Goal: Task Accomplishment & Management: Manage account settings

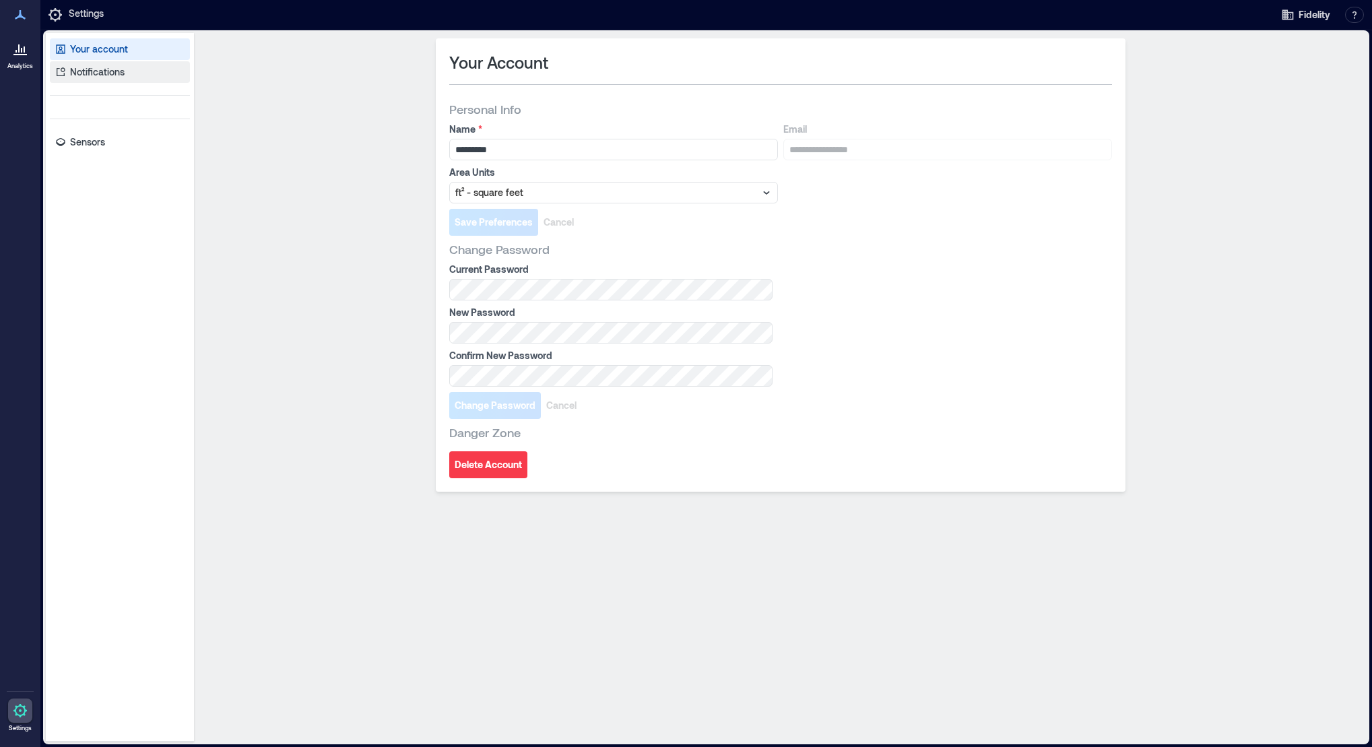
click at [121, 73] on p "Notifications" at bounding box center [97, 71] width 55 height 13
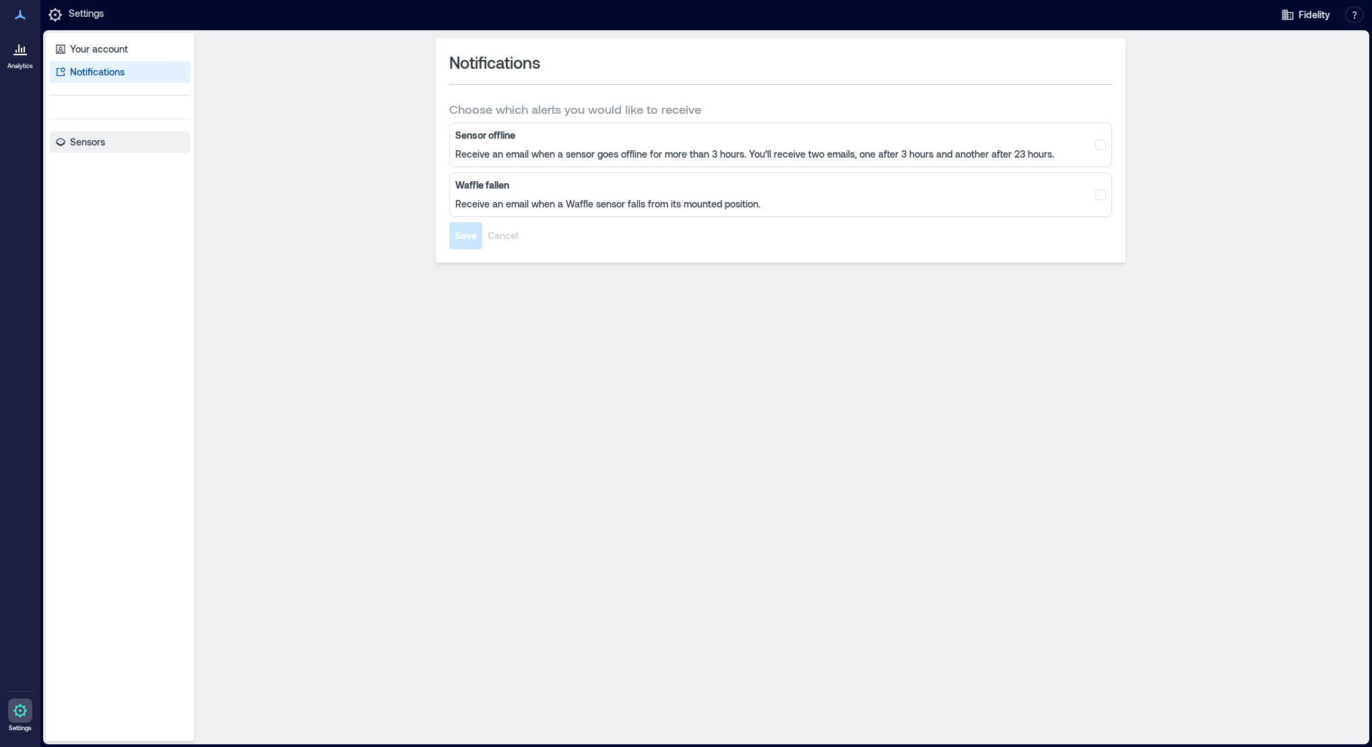
click at [94, 142] on p "Sensors" at bounding box center [87, 141] width 35 height 13
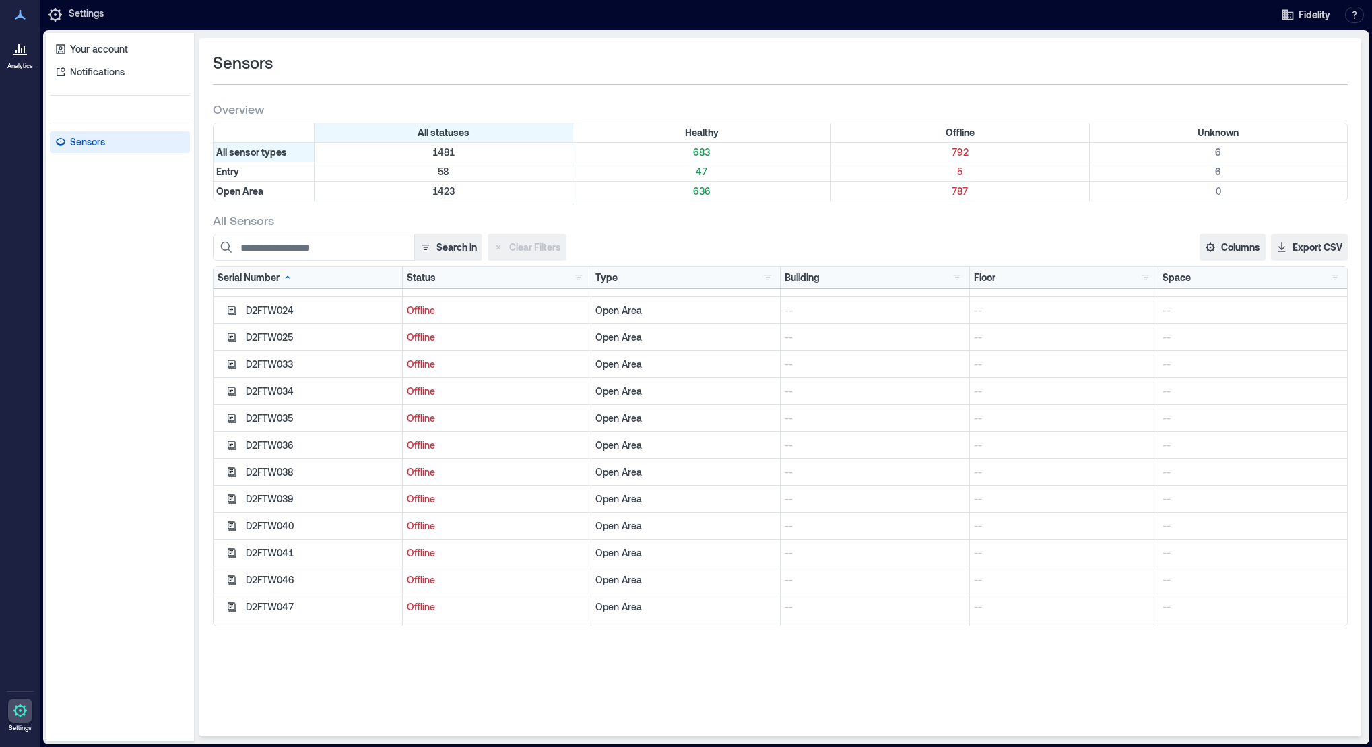
scroll to position [9764, 0]
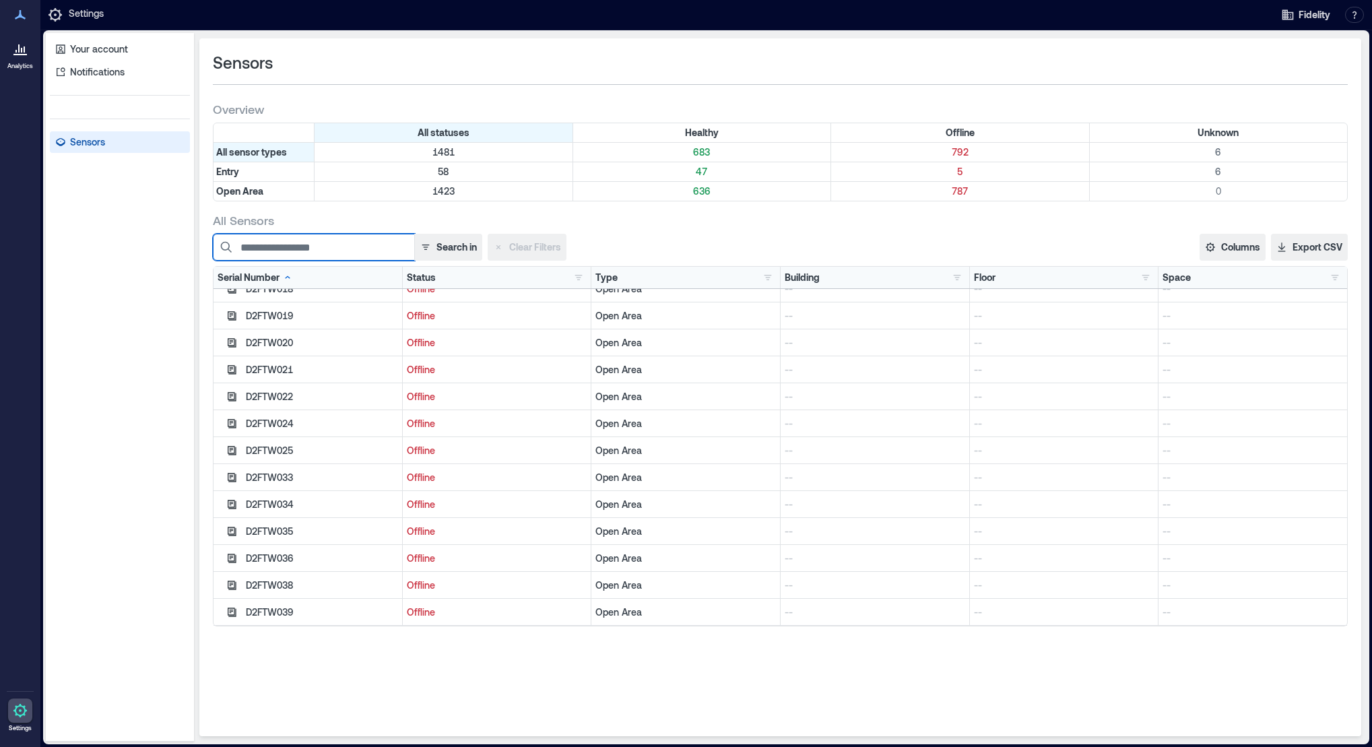
click at [338, 253] on input at bounding box center [314, 247] width 202 height 27
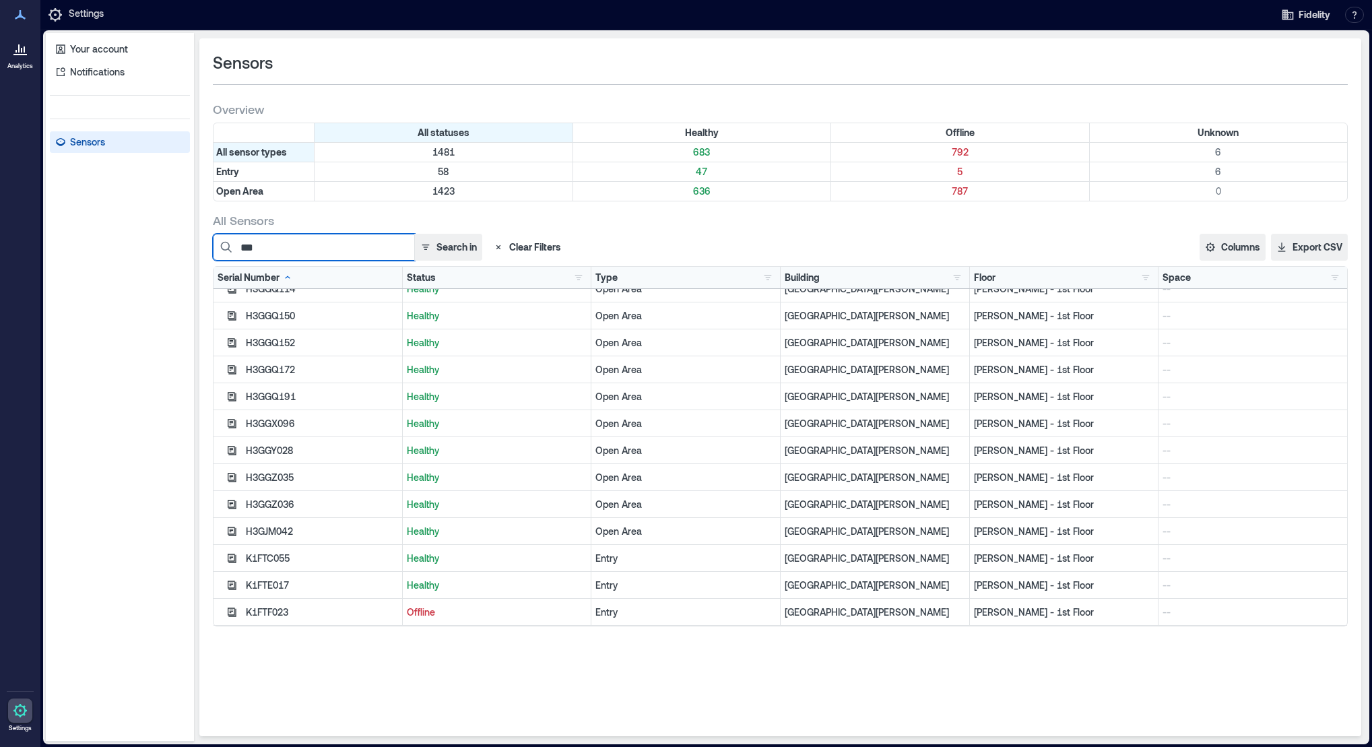
scroll to position [741, 0]
type input "******"
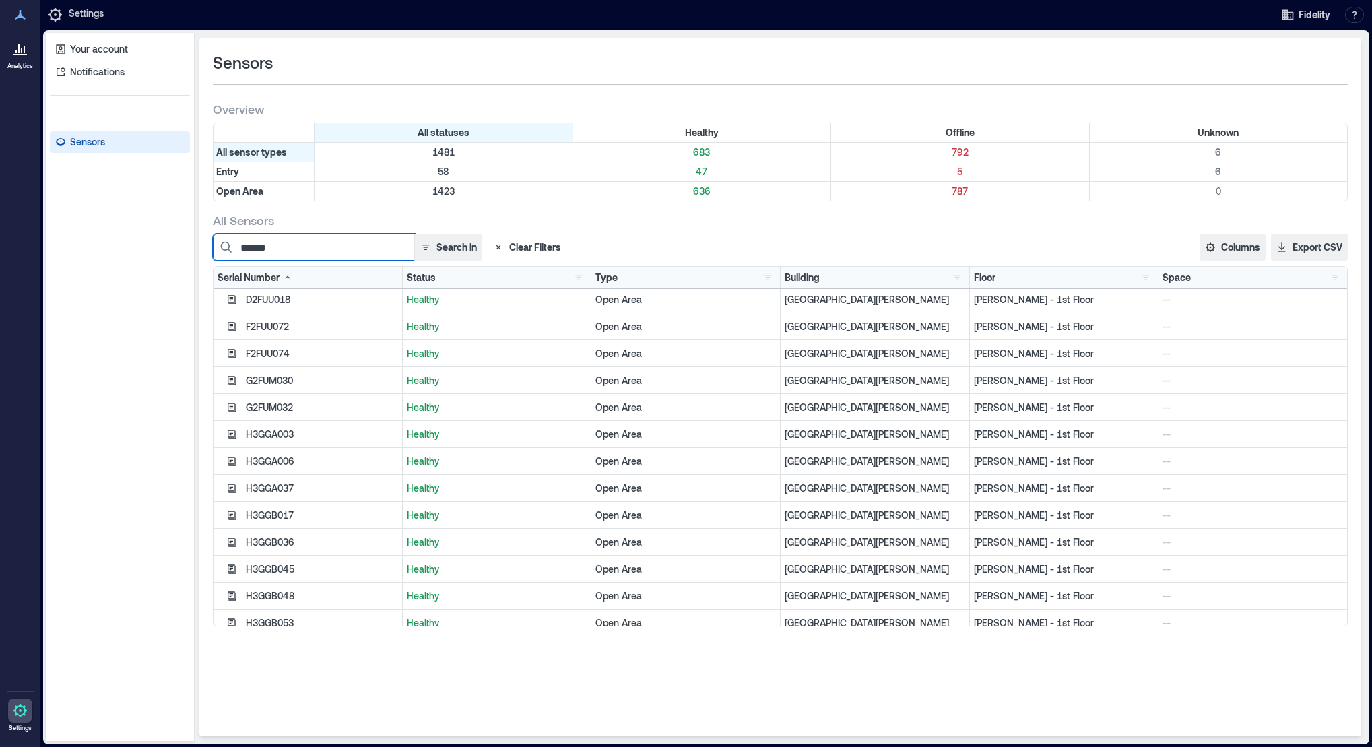
scroll to position [0, 0]
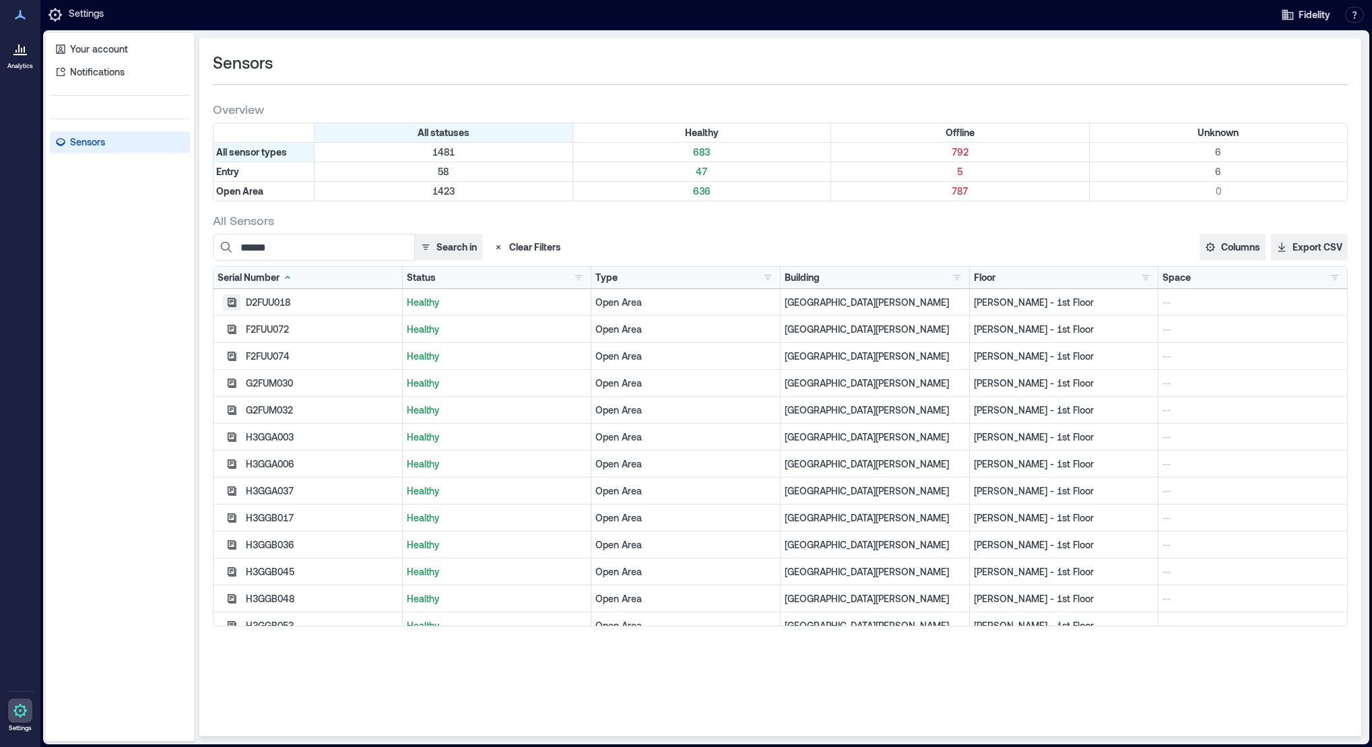
click at [232, 300] on icon "button" at bounding box center [232, 302] width 9 height 9
click at [231, 302] on icon "button" at bounding box center [232, 302] width 9 height 9
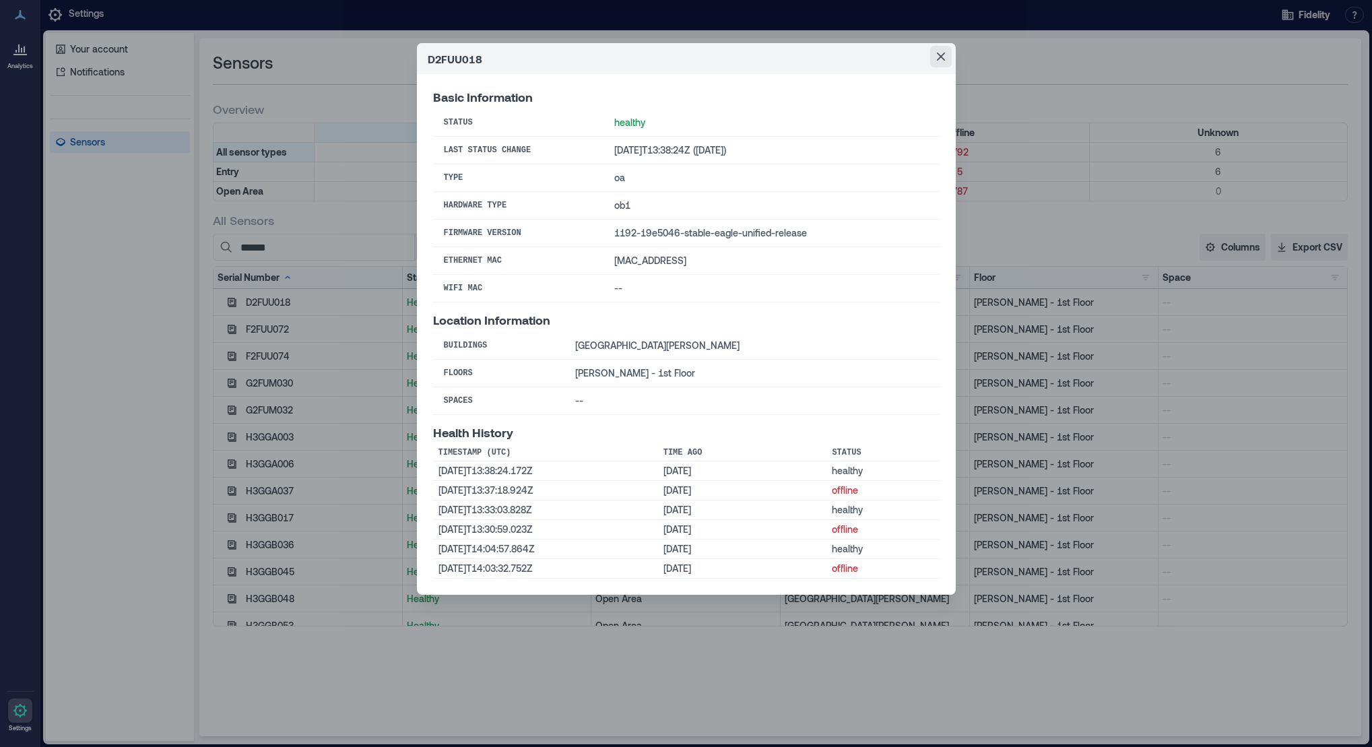
click at [939, 57] on icon "Close" at bounding box center [941, 57] width 8 height 8
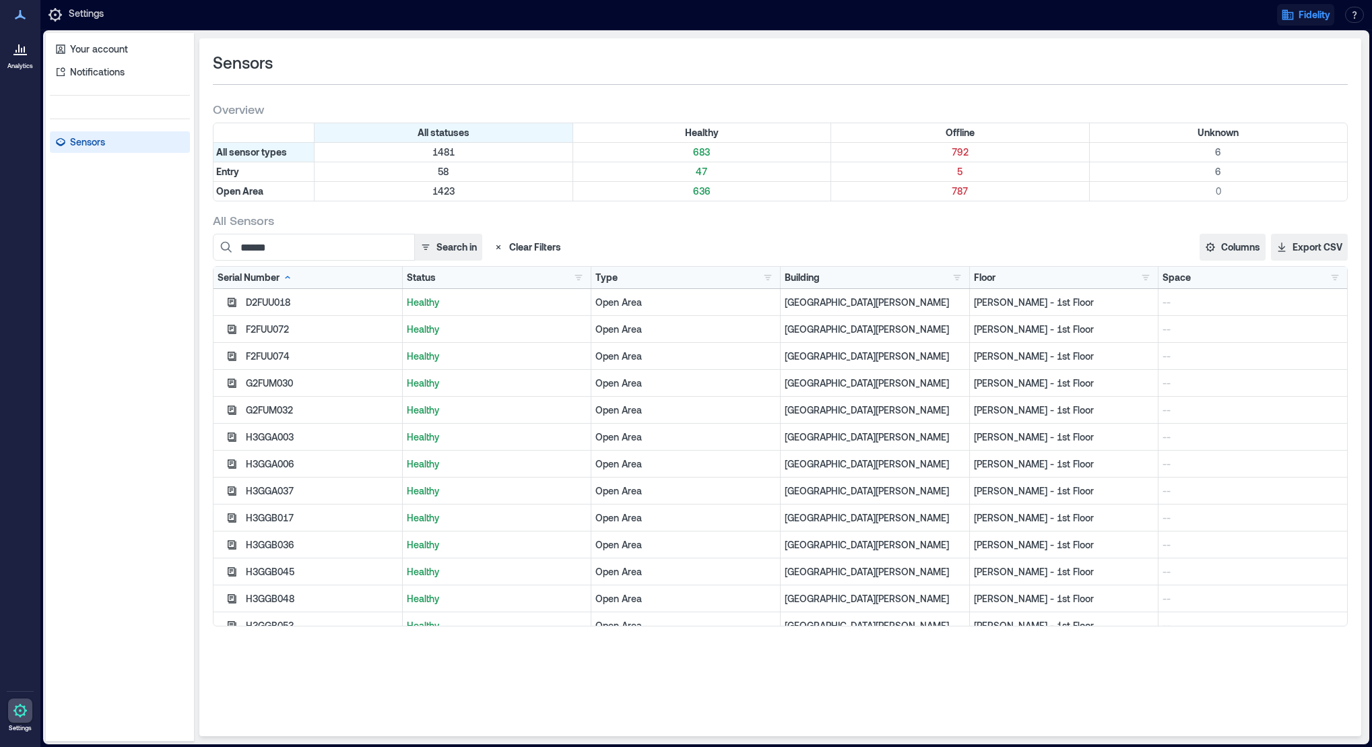
click at [1300, 15] on span "Fidelity" at bounding box center [1314, 14] width 32 height 13
click at [379, 61] on div "Sensors" at bounding box center [780, 63] width 1135 height 22
click at [18, 53] on icon at bounding box center [20, 48] width 16 height 16
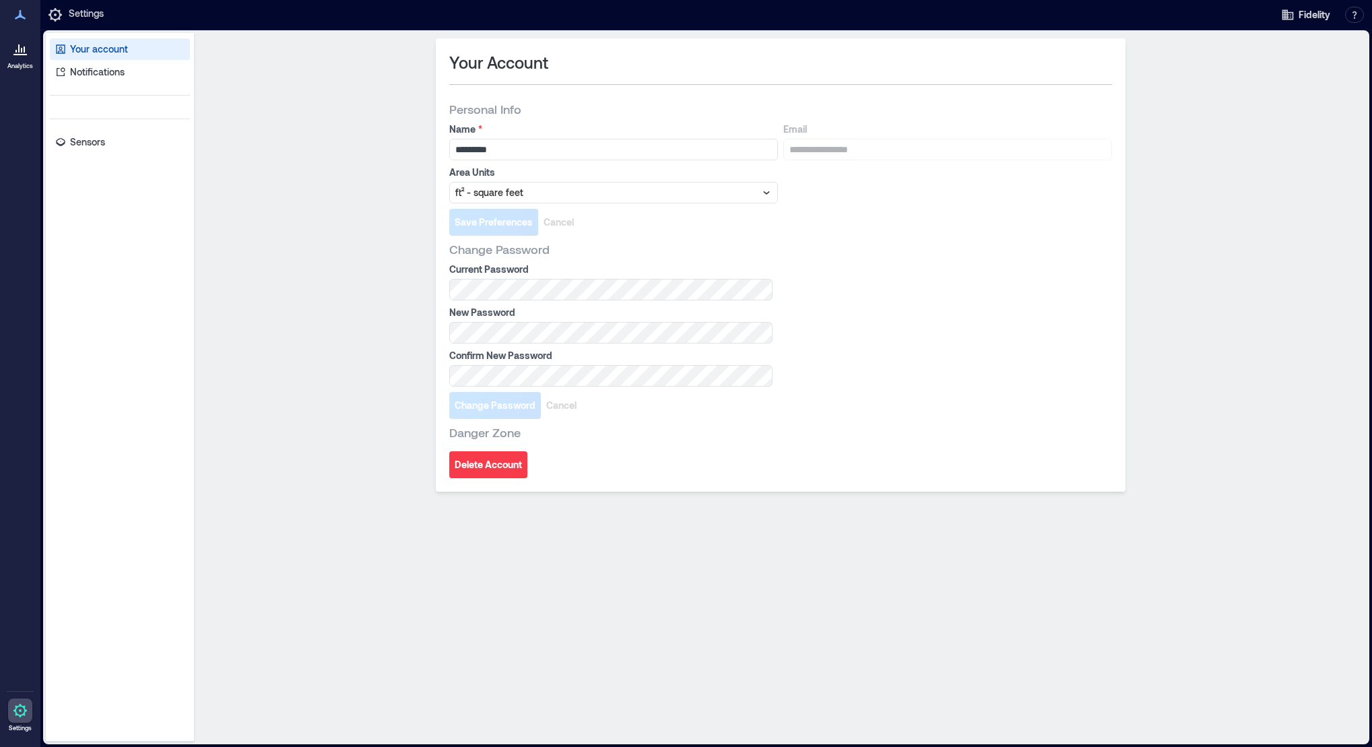
click at [21, 19] on icon at bounding box center [20, 15] width 16 height 16
click at [24, 53] on icon at bounding box center [20, 48] width 16 height 16
click at [20, 18] on icon at bounding box center [20, 15] width 16 height 16
click at [85, 145] on p "Sensors" at bounding box center [87, 141] width 35 height 13
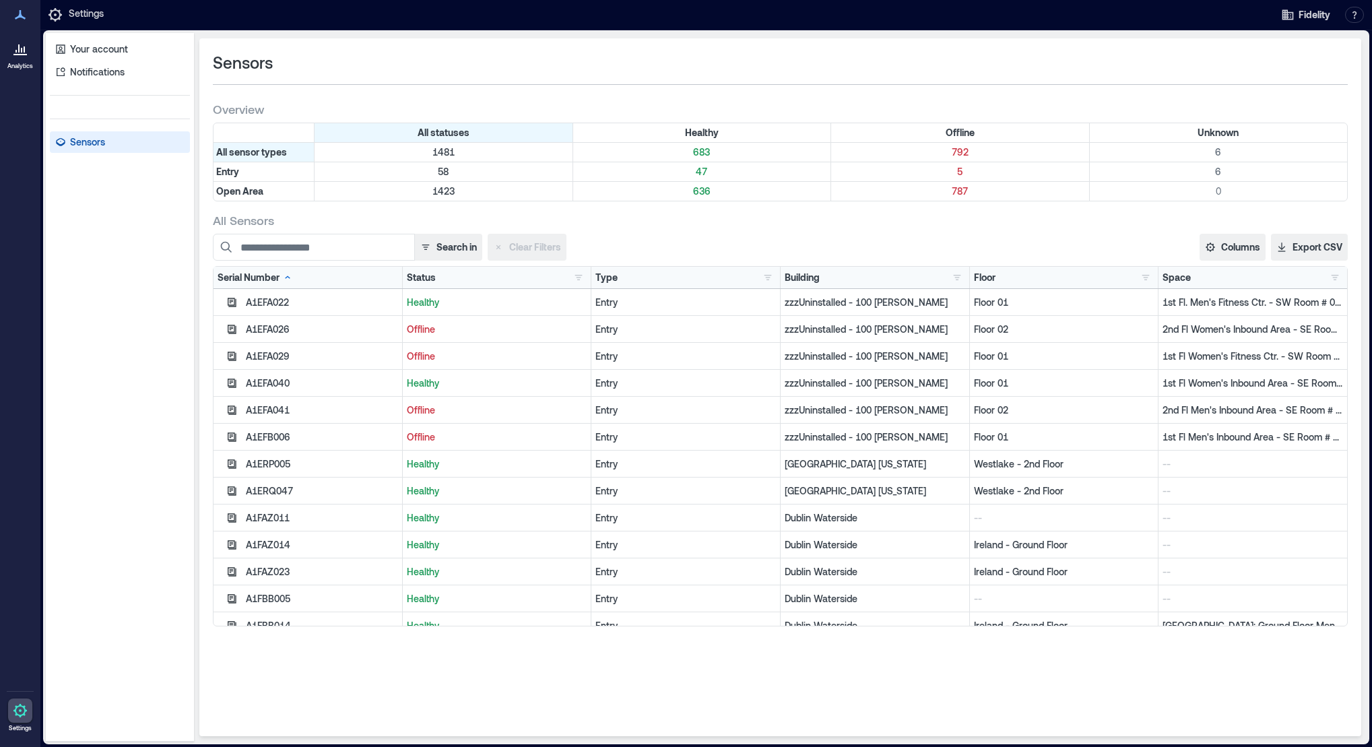
drag, startPoint x: 867, startPoint y: 56, endPoint x: 907, endPoint y: 8, distance: 62.6
click at [867, 56] on div "Sensors" at bounding box center [780, 63] width 1135 height 22
